Goal: Book appointment/travel/reservation

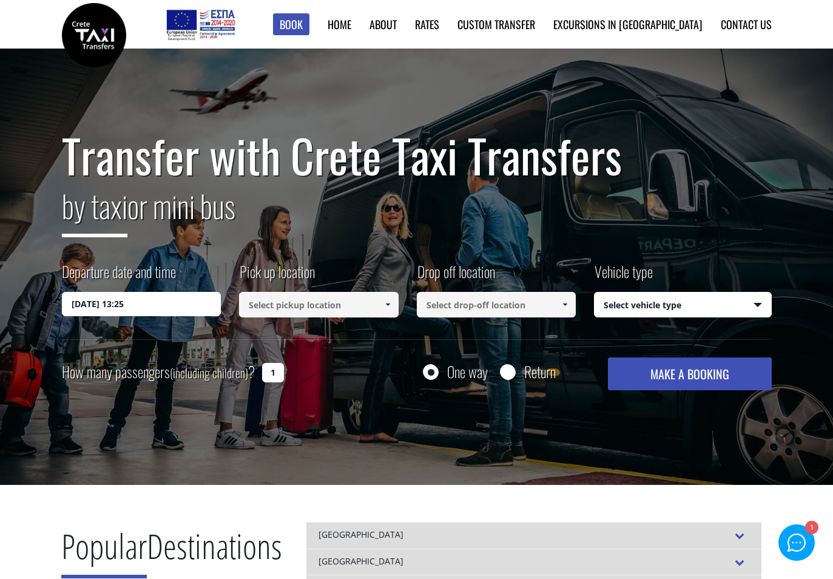
click at [203, 304] on input "12/10/2025 13:25" at bounding box center [141, 304] width 159 height 24
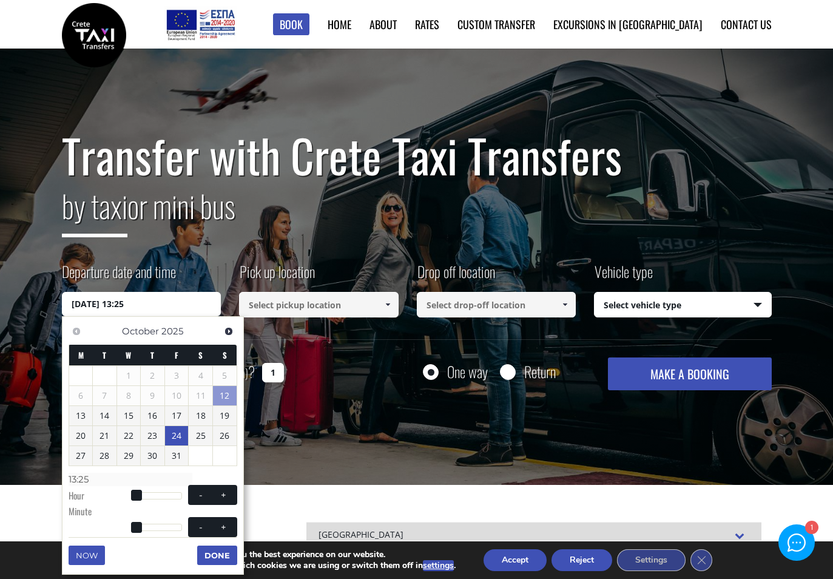
click at [172, 431] on link "24" at bounding box center [177, 435] width 24 height 19
type input "24/10/2025 00:00"
click at [353, 417] on div "Transfer with Crete Taxi Transfers by taxi or mini bus Departure date and time …" at bounding box center [416, 267] width 833 height 437
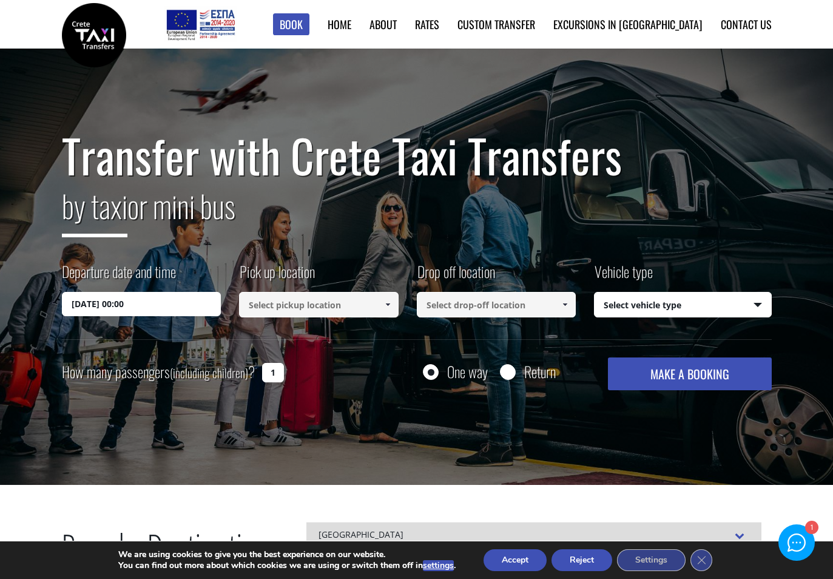
click at [354, 300] on input at bounding box center [318, 304] width 159 height 25
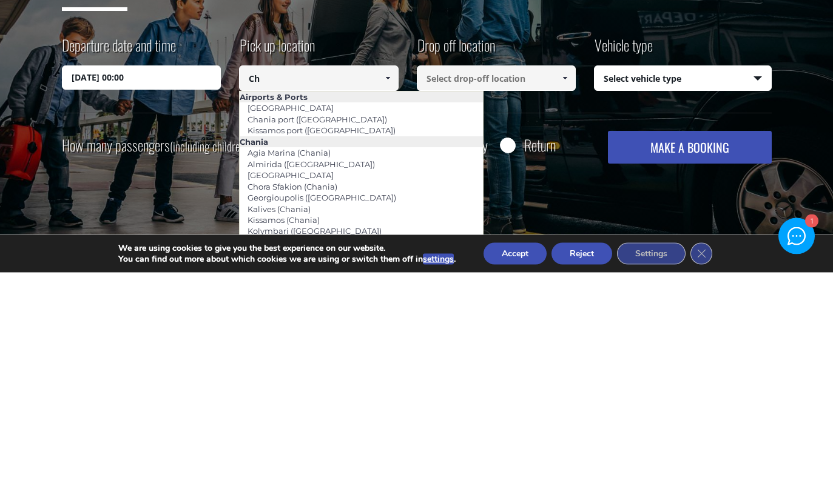
type input "C"
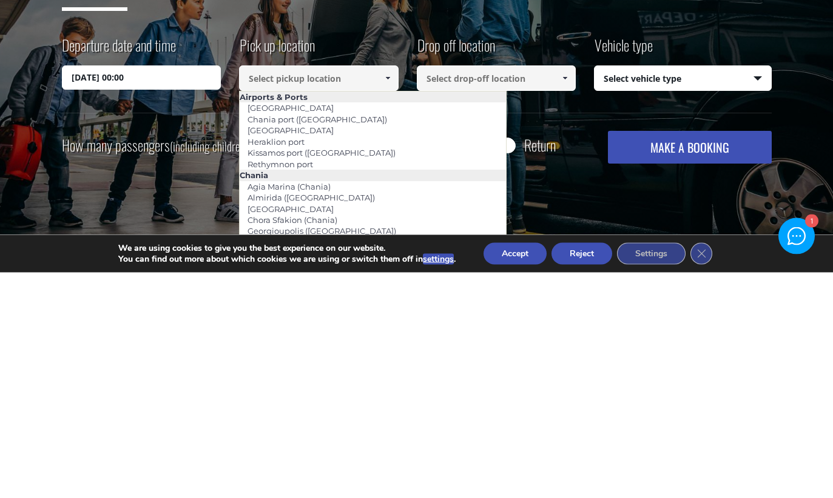
click at [260, 348] on link "Heraklion airport" at bounding box center [291, 356] width 102 height 17
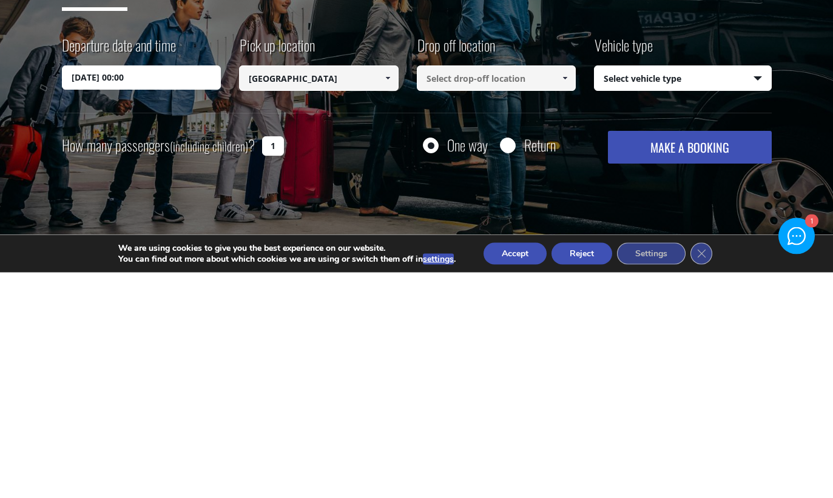
click at [291, 292] on input "Heraklion airport" at bounding box center [318, 304] width 159 height 25
click at [377, 292] on input "Heraklion airport" at bounding box center [318, 304] width 159 height 25
click at [386, 292] on link at bounding box center [387, 304] width 20 height 25
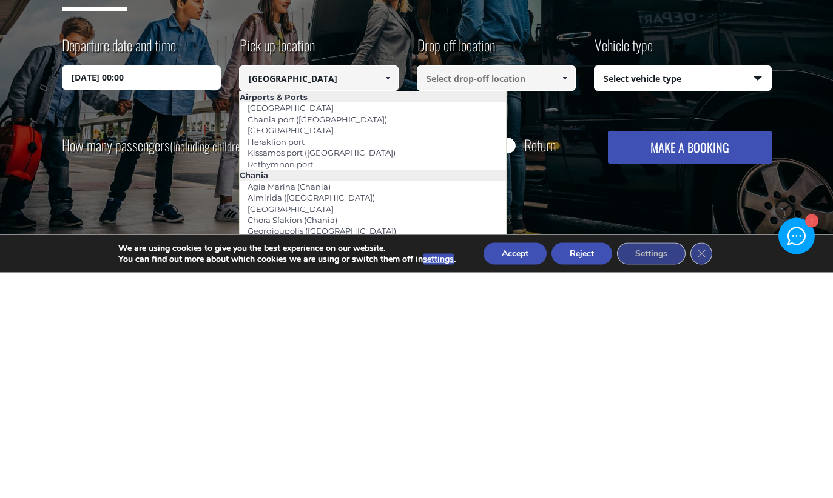
click at [270, 360] on link "Heraklion port" at bounding box center [276, 368] width 73 height 17
type input "Heraklion port"
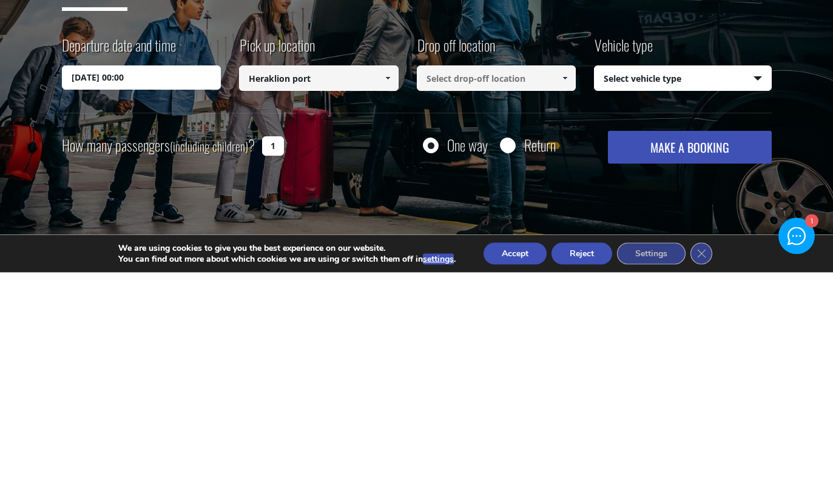
click at [471, 292] on input at bounding box center [496, 304] width 159 height 25
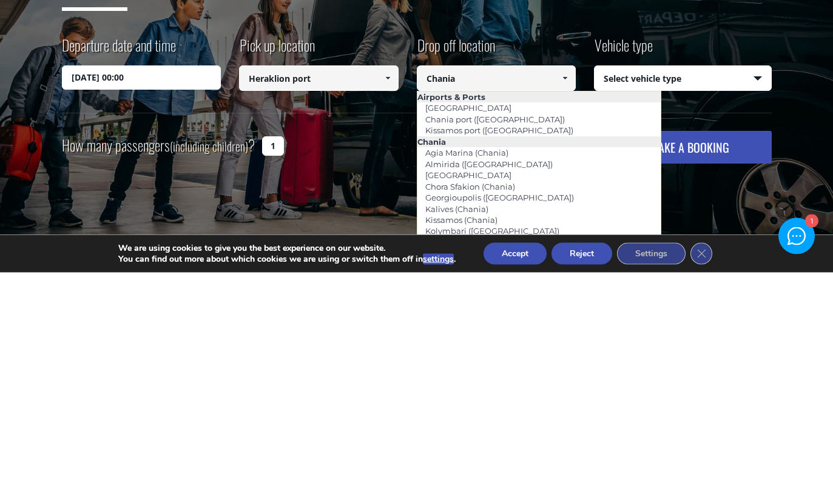
click at [466, 337] on link "Chania port (Souda)" at bounding box center [494, 345] width 155 height 17
type input "Chania port (Souda)"
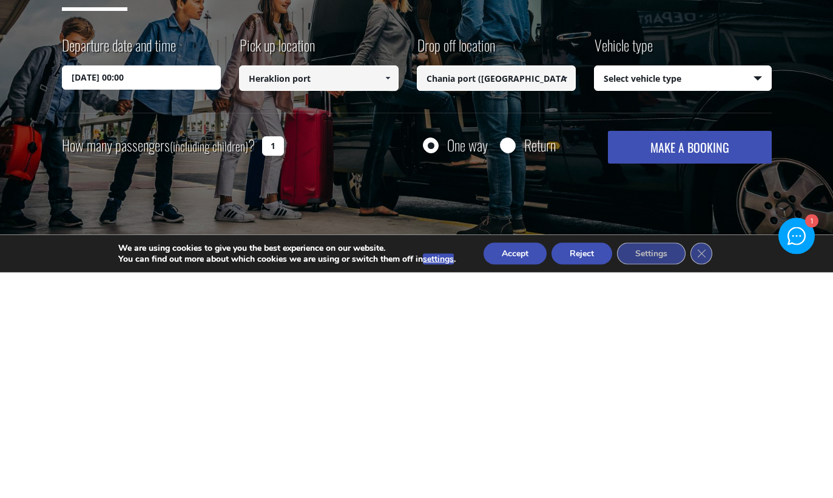
click at [706, 292] on select "Select vehicle type Taxi (4 passengers) Mercedes E Class Mini Van (7 passengers…" at bounding box center [682, 304] width 176 height 25
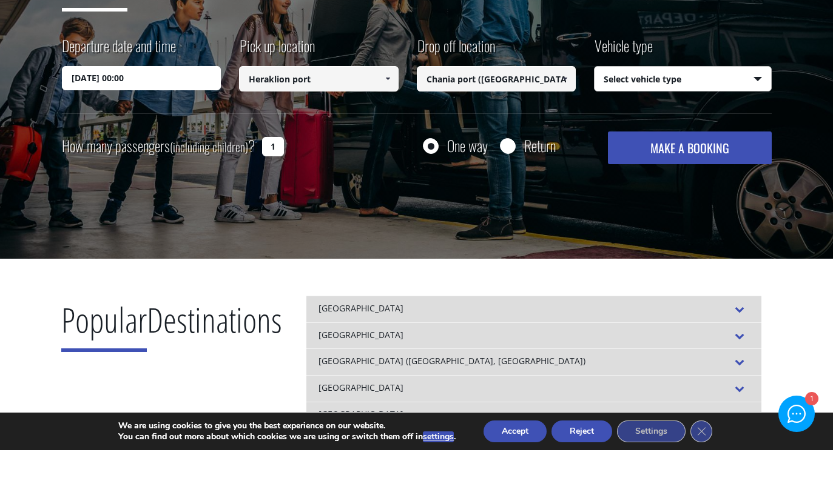
select select "541"
click at [706, 179] on button "MAKE A BOOKING" at bounding box center [689, 195] width 163 height 33
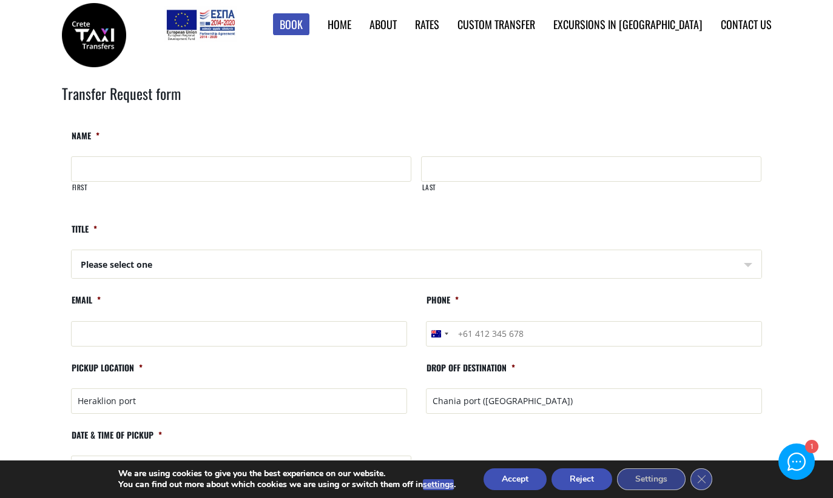
click at [0, 0] on link "Find Rates in Table" at bounding box center [0, 0] width 0 height 0
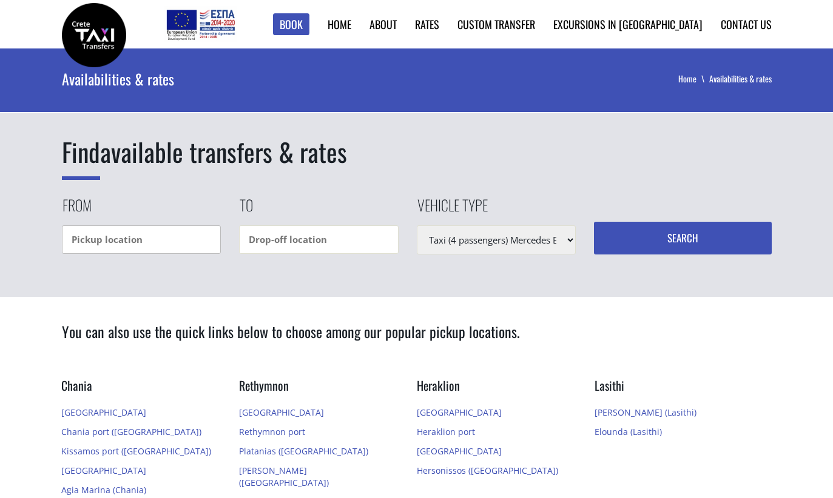
click at [164, 237] on input "text" at bounding box center [141, 240] width 159 height 29
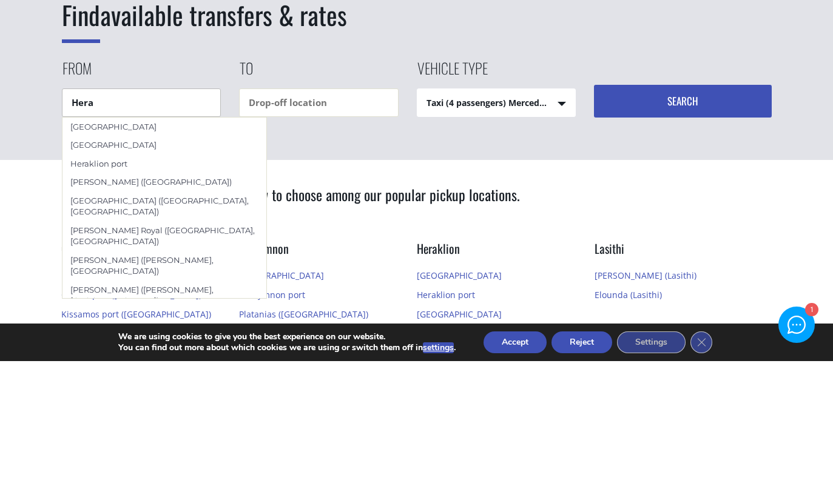
click at [139, 273] on div "Heraklion city" at bounding box center [164, 282] width 204 height 18
type input "Heraklion city"
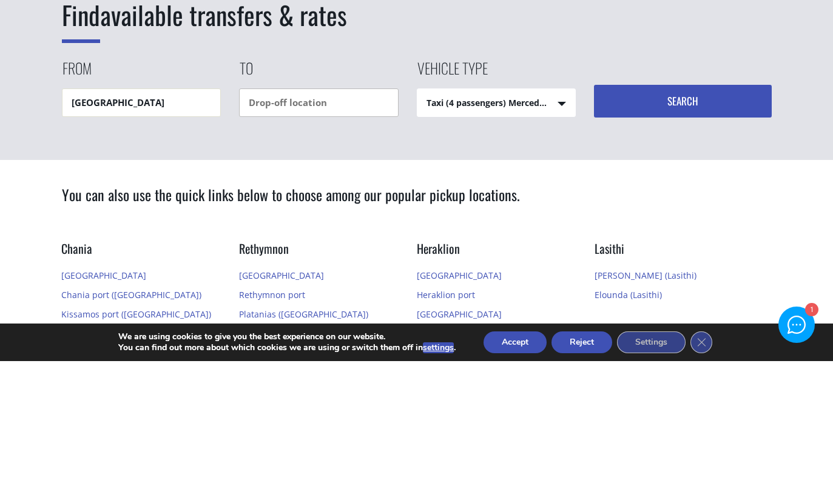
click at [322, 226] on input "text" at bounding box center [318, 240] width 159 height 29
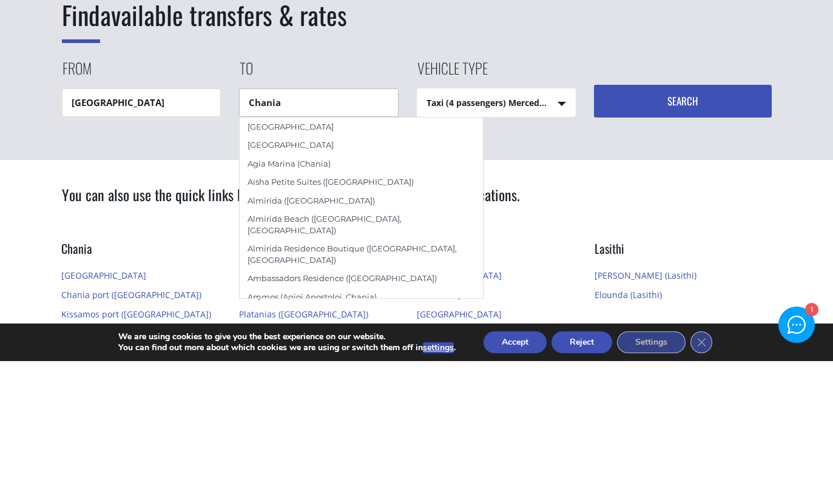
click at [315, 273] on div "Chania city" at bounding box center [361, 282] width 243 height 18
type input "Chania city"
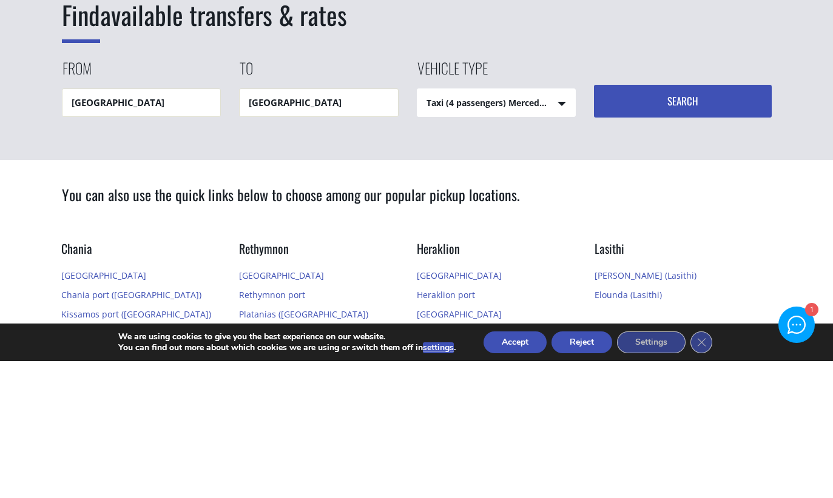
click at [680, 222] on button "Search" at bounding box center [683, 238] width 178 height 33
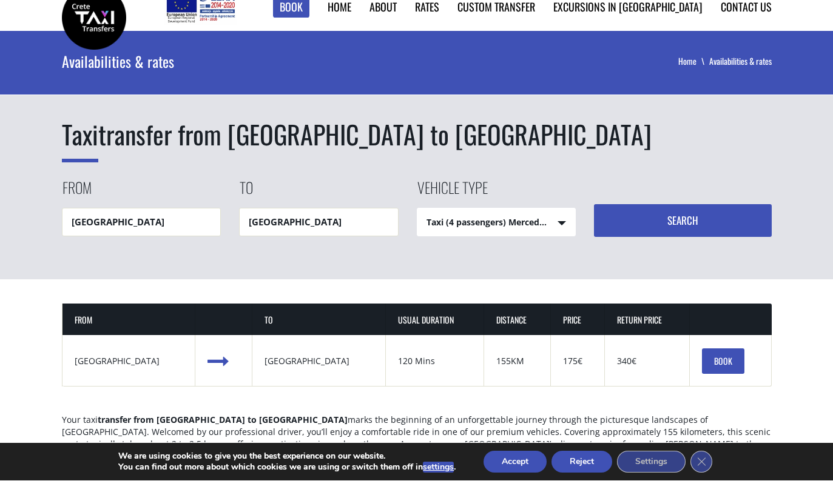
click at [538, 226] on select "Taxi (4 passengers) Mercedes E Class Mini Van (7 passengers) Mercedes Vito Mini…" at bounding box center [496, 240] width 158 height 29
select select "541"
click at [669, 222] on button "Search" at bounding box center [683, 238] width 178 height 33
